Goal: Check status: Check status

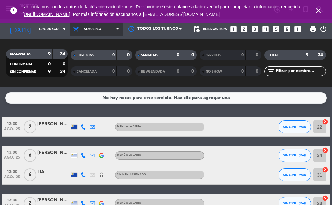
click at [108, 31] on span "Almuerzo" at bounding box center [96, 29] width 53 height 14
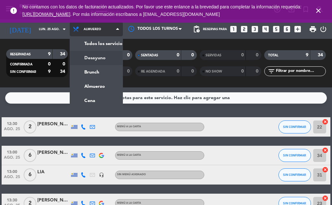
click at [95, 55] on div "menu Bisiesto [DATE] 25. agosto - 11:59 Mis reservas Mapa de mesas Disponibilid…" at bounding box center [166, 43] width 332 height 87
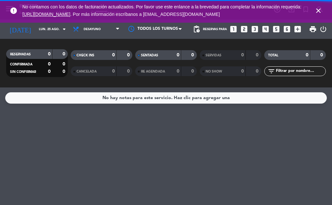
click at [89, 32] on span "Desayuno" at bounding box center [96, 29] width 53 height 14
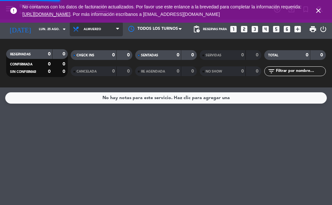
click at [87, 88] on ng-component "menu Bisiesto [DATE] 25. agosto - 11:59 Mis reservas Mapa de mesas Disponibilid…" at bounding box center [166, 102] width 332 height 205
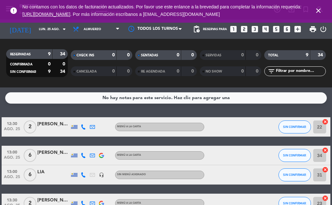
click at [73, 20] on span "No contamos con los datos de facturación actualizados. Por favor use este enlan…" at bounding box center [165, 10] width 287 height 21
click at [77, 28] on span "Almuerzo" at bounding box center [96, 29] width 53 height 14
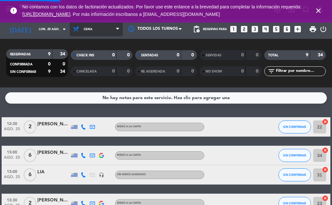
click at [86, 104] on ng-component "menu Bisiesto [DATE] 25. agosto - 12:25 Mis reservas Mapa de mesas Disponibilid…" at bounding box center [166, 102] width 332 height 205
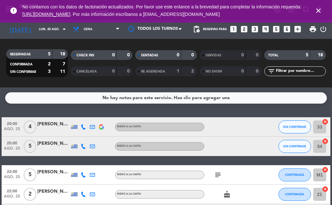
scroll to position [51, 0]
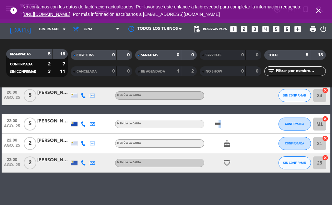
click at [217, 125] on icon "subject" at bounding box center [218, 124] width 8 height 8
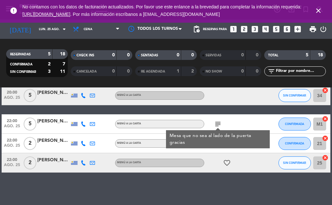
click at [231, 108] on div "20:00 [DATE] 4 [PERSON_NAME] MENÚ A LA CARTA SIN CONFIRMAR 33 cancel 20:00 [DAT…" at bounding box center [166, 119] width 328 height 106
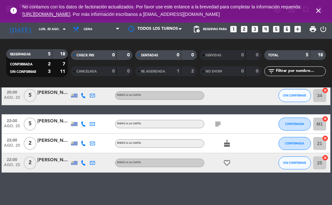
click at [70, 38] on div "Todos los servicios Desayuno Brunch Almuerzo Cena Cena Todos los servicios Desa…" at bounding box center [96, 28] width 53 height 19
click at [73, 34] on span "Cena" at bounding box center [96, 29] width 53 height 14
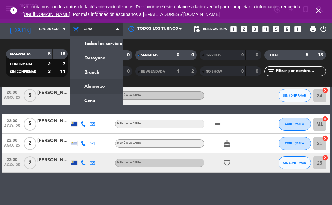
click at [81, 86] on div "menu Bisiesto [DATE] 25. agosto - 12:25 Mis reservas Mapa de mesas Disponibilid…" at bounding box center [166, 43] width 332 height 87
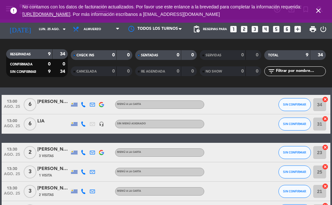
scroll to position [0, 0]
